Goal: Information Seeking & Learning: Stay updated

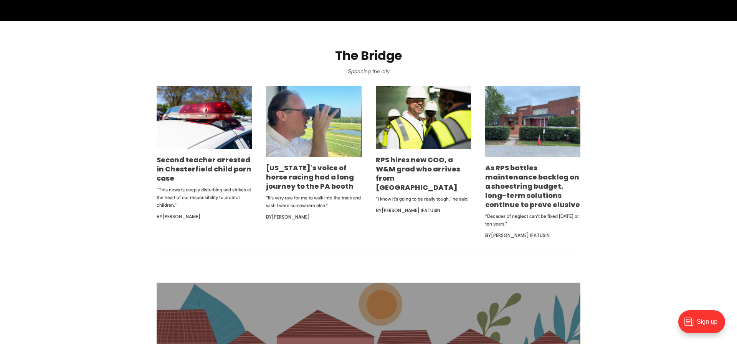
scroll to position [438, 0]
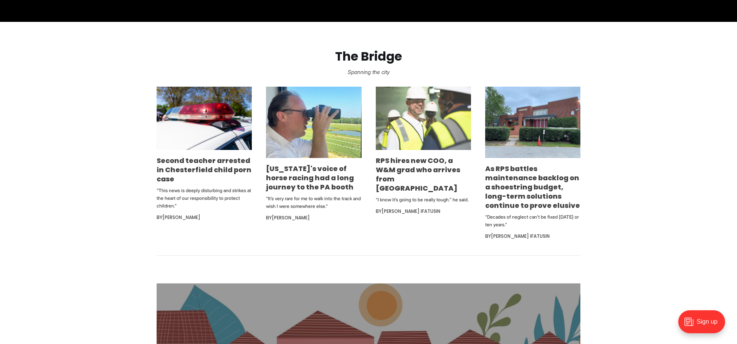
click at [444, 113] on img at bounding box center [423, 119] width 95 height 64
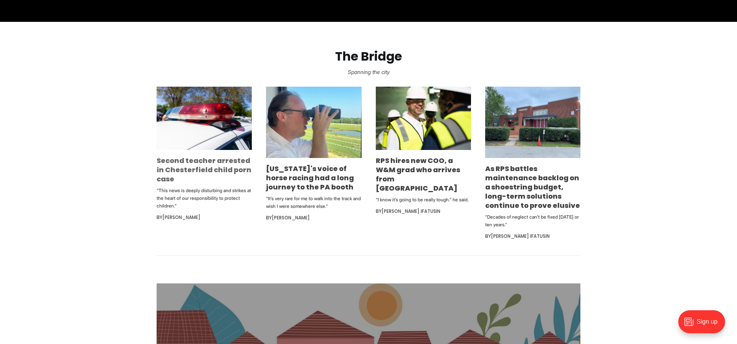
click at [223, 167] on link "Second teacher arrested in Chesterfield child porn case" at bounding box center [204, 170] width 95 height 28
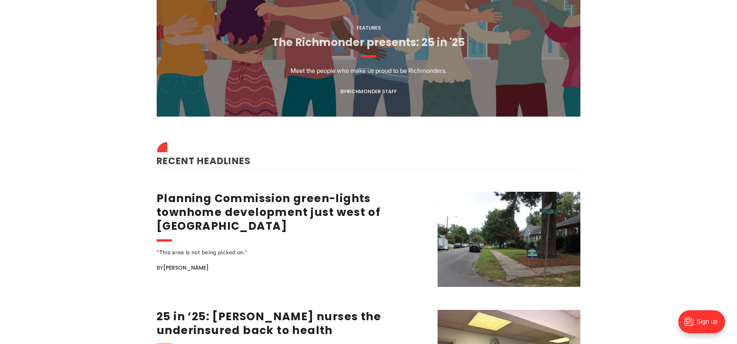
scroll to position [852, 0]
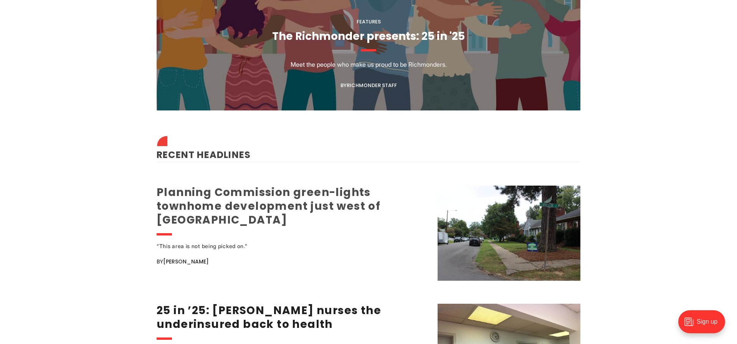
click at [259, 203] on link "Planning Commission green-lights townhome development just west of [GEOGRAPHIC_…" at bounding box center [269, 206] width 224 height 43
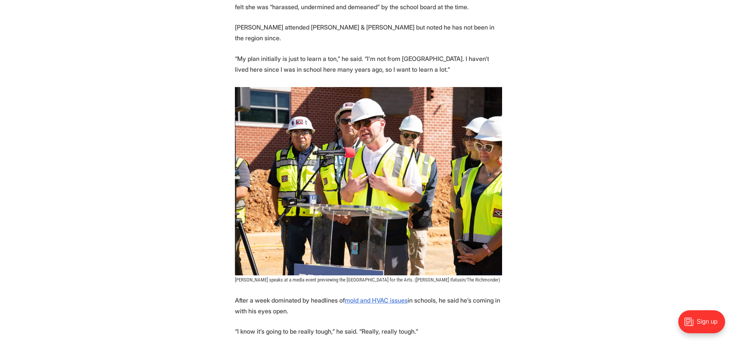
scroll to position [932, 0]
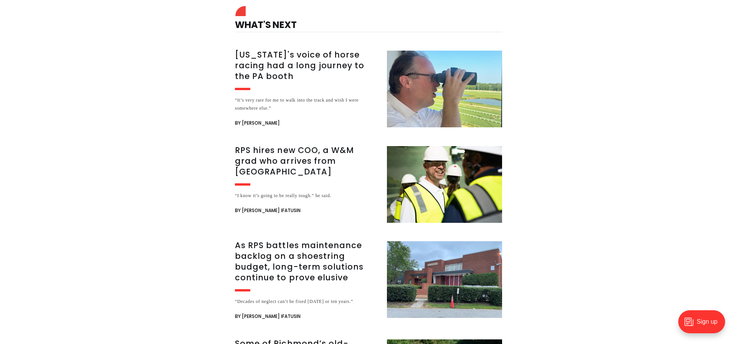
scroll to position [691, 0]
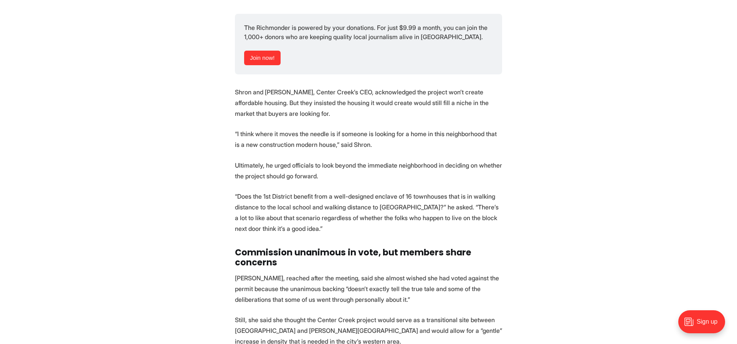
scroll to position [2425, 0]
drag, startPoint x: 267, startPoint y: 101, endPoint x: 284, endPoint y: 101, distance: 16.5
click at [280, 101] on p "Shron and [PERSON_NAME], Center Creek’s CEO, acknowledged the project won’t cre…" at bounding box center [368, 102] width 267 height 32
drag, startPoint x: 284, startPoint y: 101, endPoint x: 293, endPoint y: 101, distance: 10.0
click at [293, 101] on p "Shron and [PERSON_NAME], Center Creek’s CEO, acknowledged the project won’t cre…" at bounding box center [368, 102] width 267 height 32
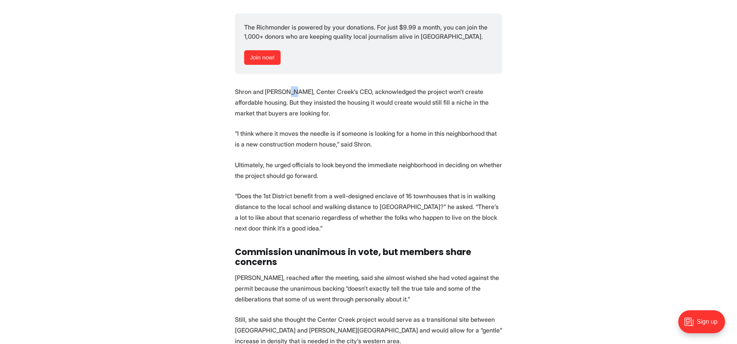
drag, startPoint x: 294, startPoint y: 101, endPoint x: 300, endPoint y: 101, distance: 6.1
click at [300, 101] on p "Shron and Dan Magder, Center Creek’s CEO, acknowledged the project won’t create…" at bounding box center [368, 102] width 267 height 32
drag, startPoint x: 265, startPoint y: 99, endPoint x: 288, endPoint y: 103, distance: 23.0
click at [303, 100] on p "Shron and Dan Magder, Center Creek’s CEO, acknowledged the project won’t create…" at bounding box center [368, 102] width 267 height 32
